Goal: Task Accomplishment & Management: Manage account settings

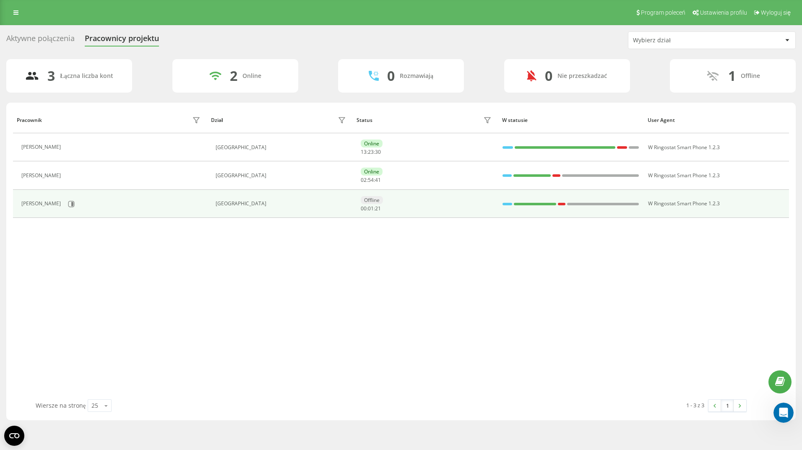
scroll to position [196, 0]
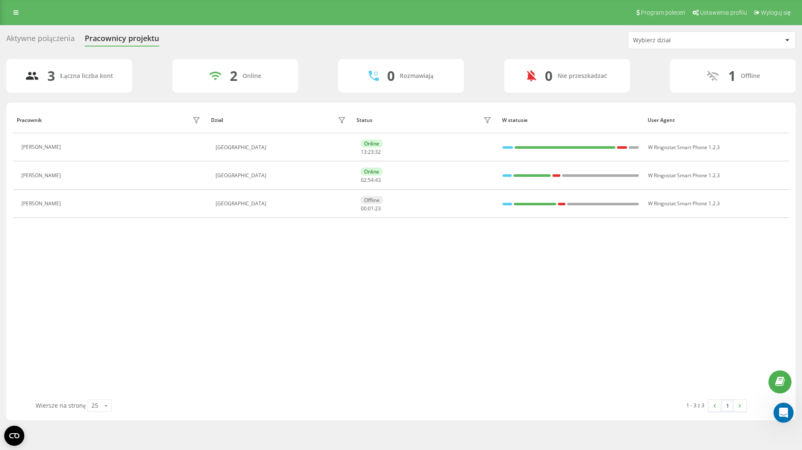
click at [202, 284] on div "Pracownik Dział Status W statusie User Agent [PERSON_NAME] [GEOGRAPHIC_DATA] On…" at bounding box center [401, 253] width 776 height 293
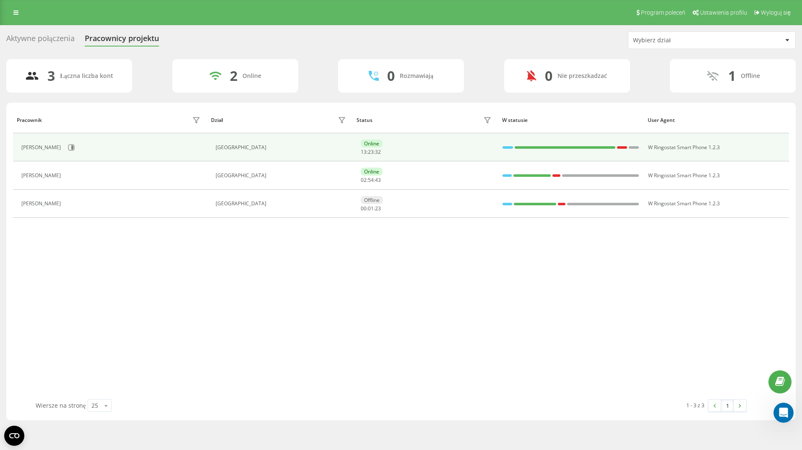
click at [38, 147] on div "[PERSON_NAME]" at bounding box center [42, 148] width 42 height 6
click at [73, 148] on icon at bounding box center [72, 148] width 2 height 4
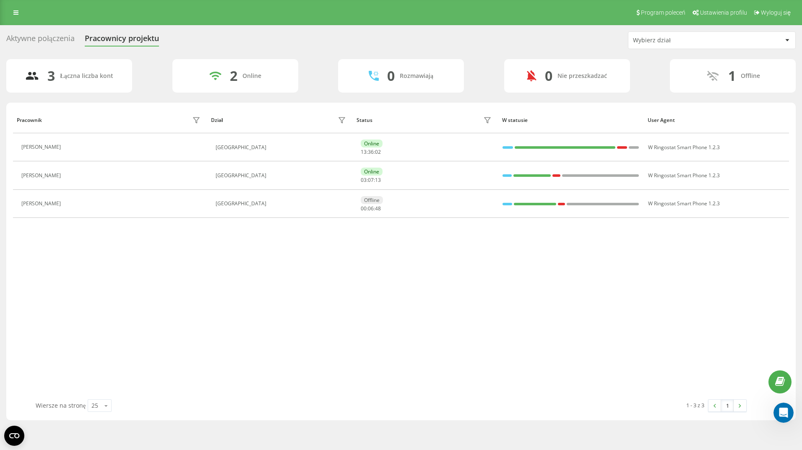
click at [216, 328] on div "Pracownik Dział Status W statusie User Agent Veronica Wawrzyniak Romania Online…" at bounding box center [401, 253] width 776 height 293
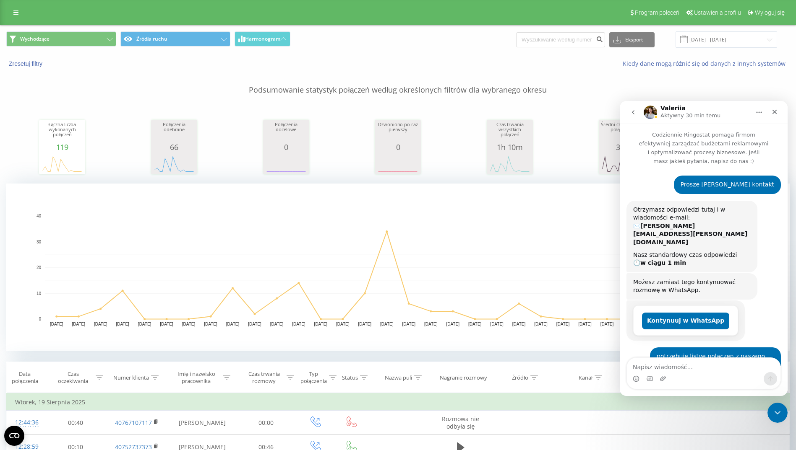
scroll to position [196, 0]
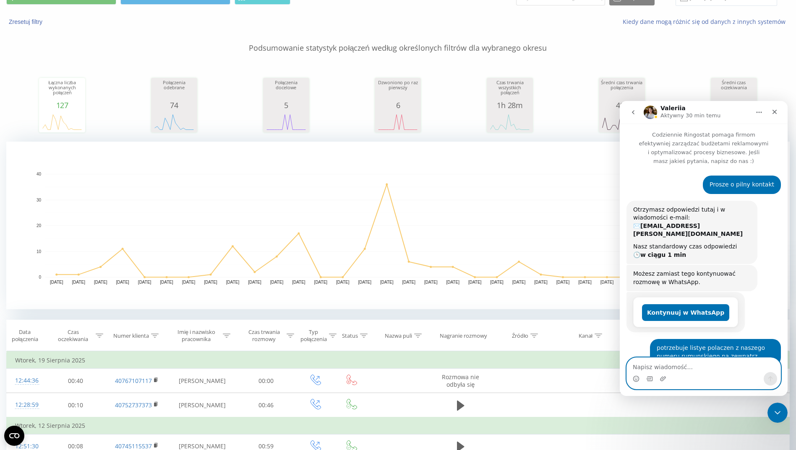
scroll to position [196, 0]
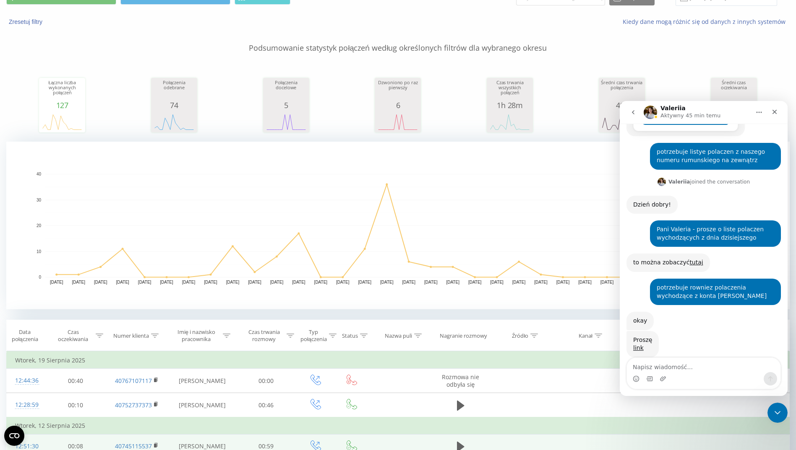
click at [486, 448] on td at bounding box center [461, 446] width 58 height 25
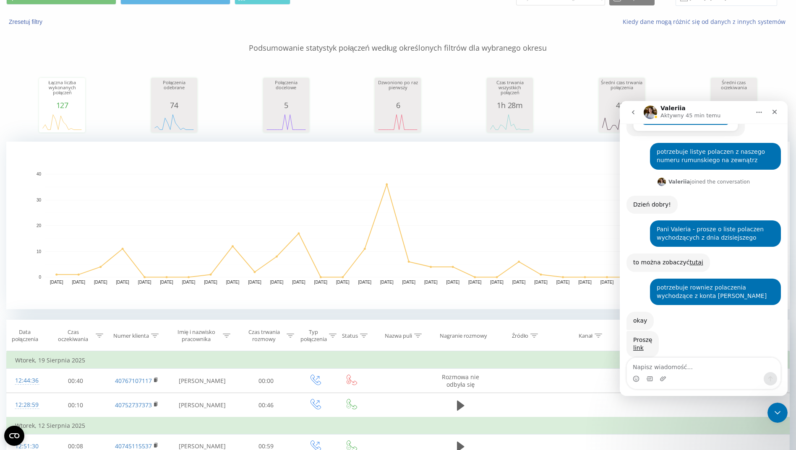
click at [199, 104] on div "Łączna liczba wykonanych połączeń 127 date totalCalls 21.07.25 1 23.07.25 4 25.…" at bounding box center [397, 97] width 783 height 72
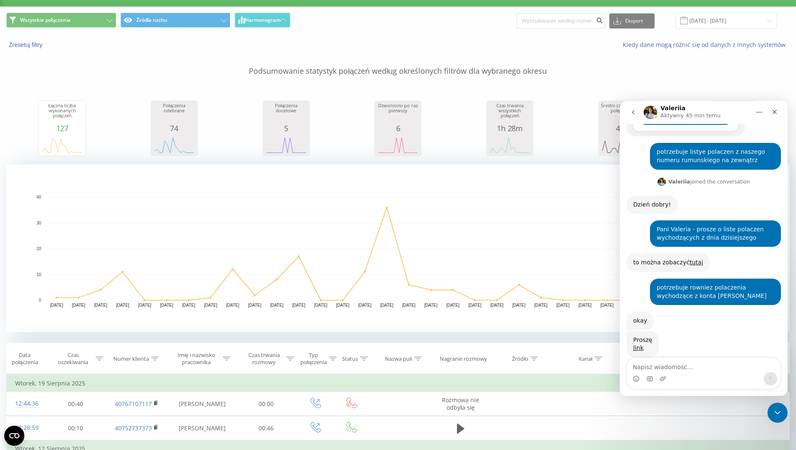
scroll to position [0, 0]
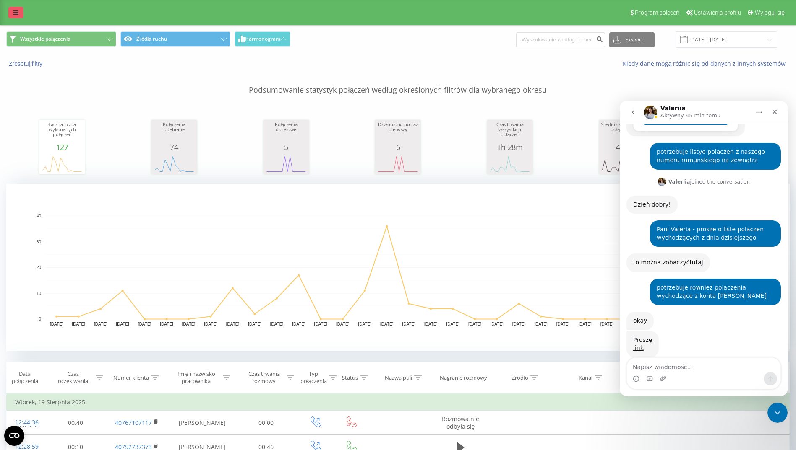
click at [18, 16] on link at bounding box center [15, 13] width 15 height 12
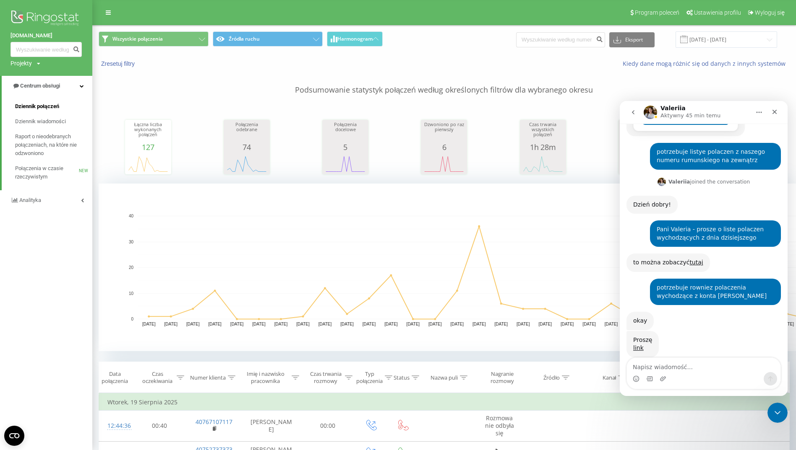
click at [27, 104] on span "Dziennik połączeń" at bounding box center [37, 106] width 44 height 8
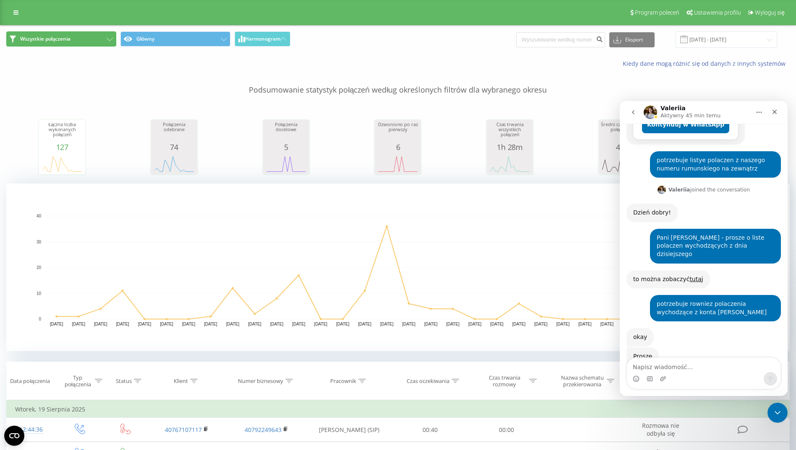
click at [53, 36] on span "Wszystkie połączenia" at bounding box center [45, 39] width 50 height 7
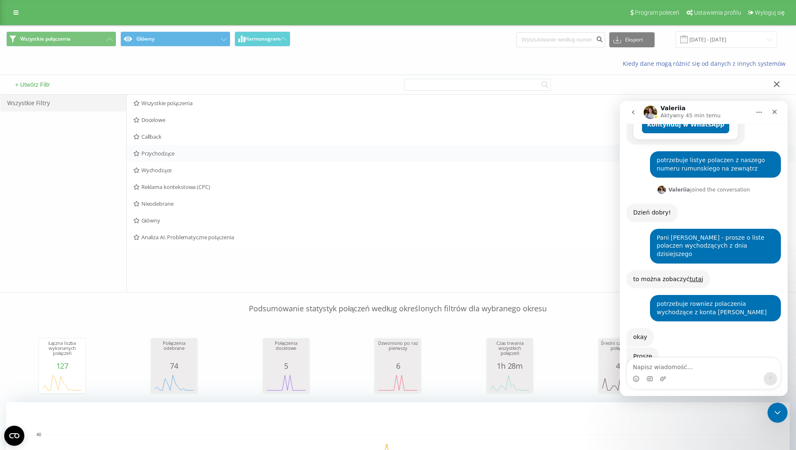
click at [164, 154] on span "Przychodzące" at bounding box center [395, 154] width 524 height 6
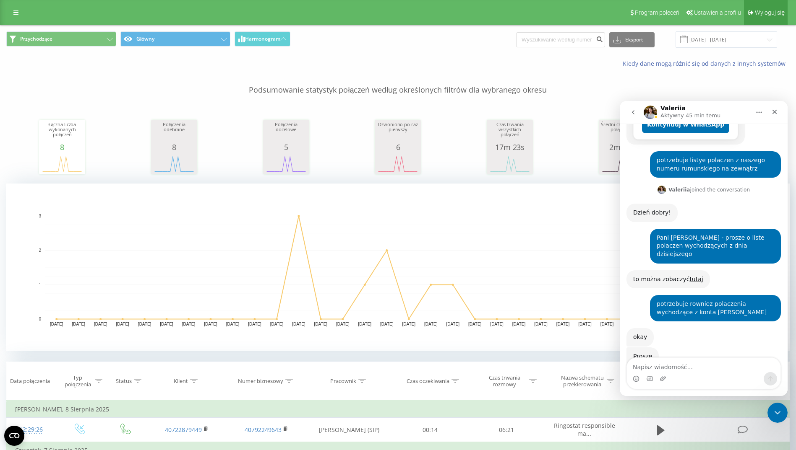
click at [760, 9] on span "Wyloguj się" at bounding box center [769, 12] width 30 height 7
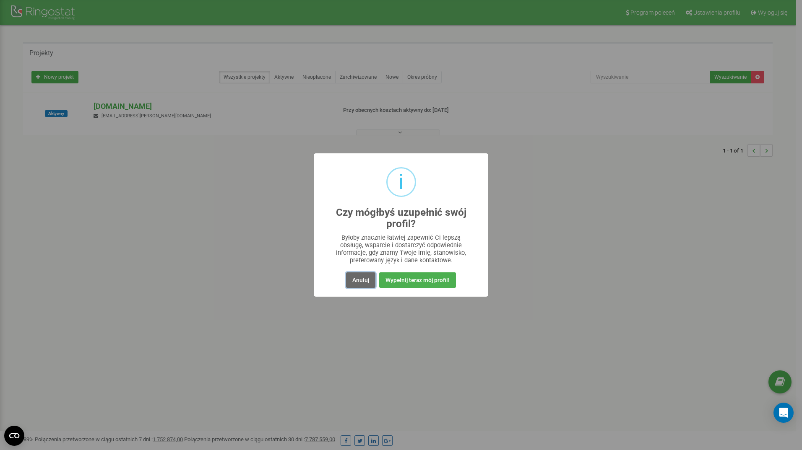
click at [355, 283] on button "Anuluj" at bounding box center [360, 281] width 29 height 16
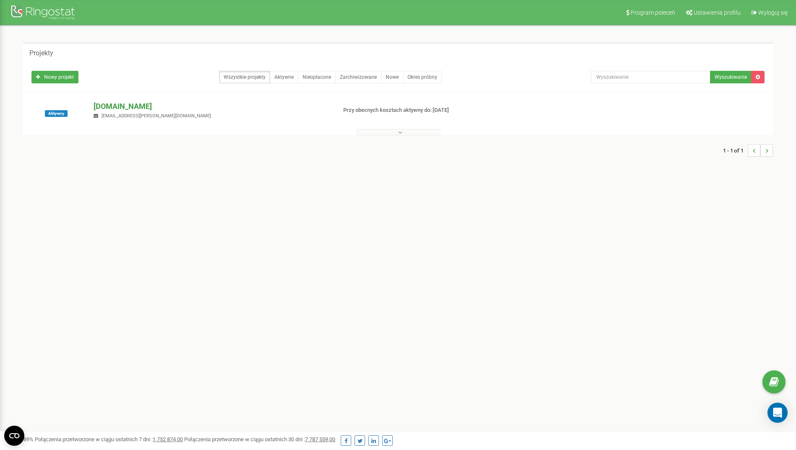
click at [117, 108] on p "[DOMAIN_NAME]" at bounding box center [212, 106] width 236 height 11
click at [398, 133] on icon at bounding box center [400, 133] width 4 height 6
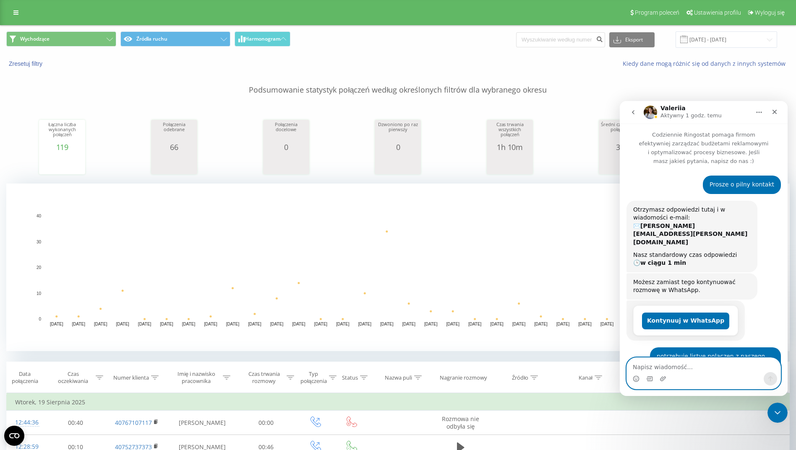
scroll to position [196, 0]
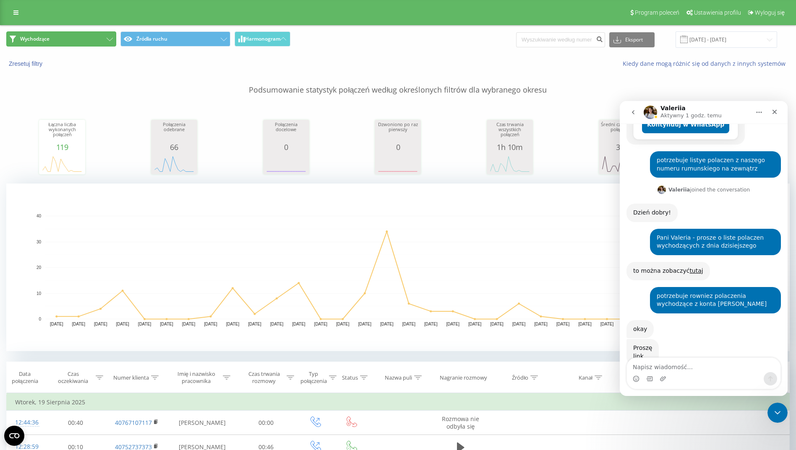
click at [41, 36] on span "Wychodzące" at bounding box center [34, 39] width 29 height 7
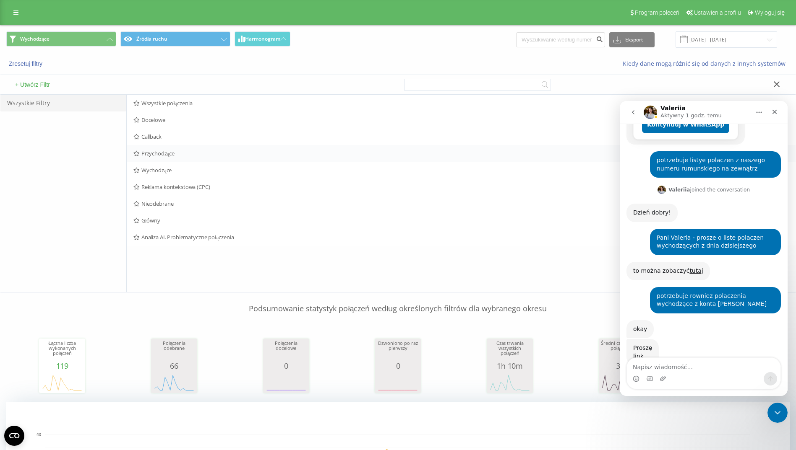
click at [156, 156] on span "Przychodzące" at bounding box center [395, 154] width 524 height 6
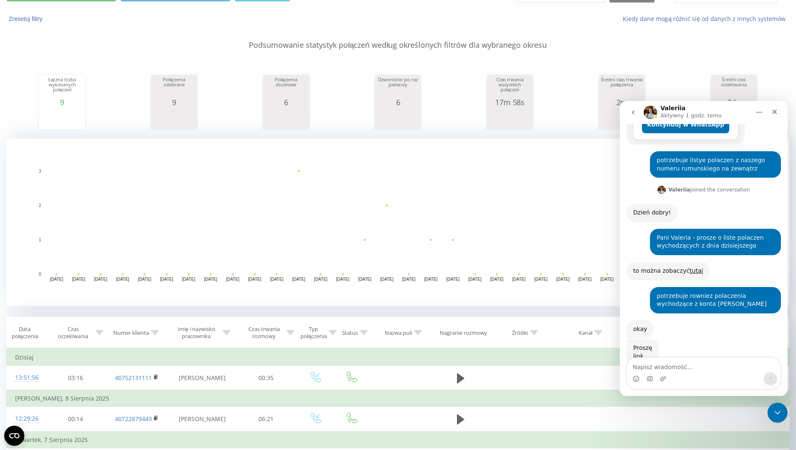
scroll to position [84, 0]
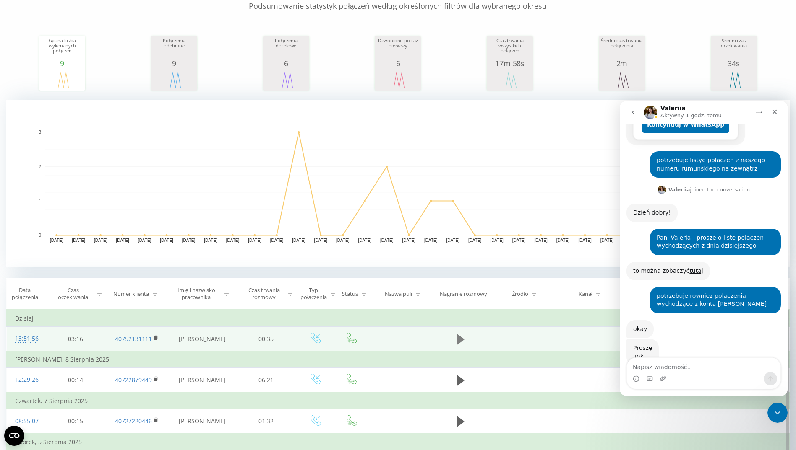
click at [460, 339] on icon at bounding box center [461, 339] width 8 height 10
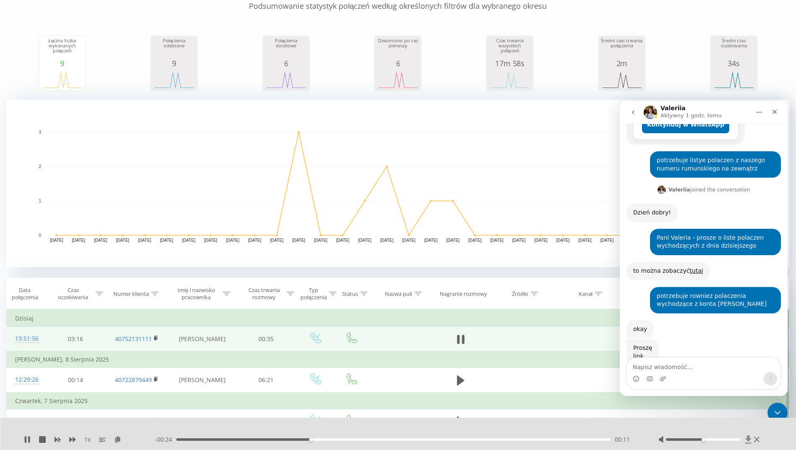
click at [749, 437] on icon at bounding box center [748, 440] width 6 height 8
